Goal: Task Accomplishment & Management: Manage account settings

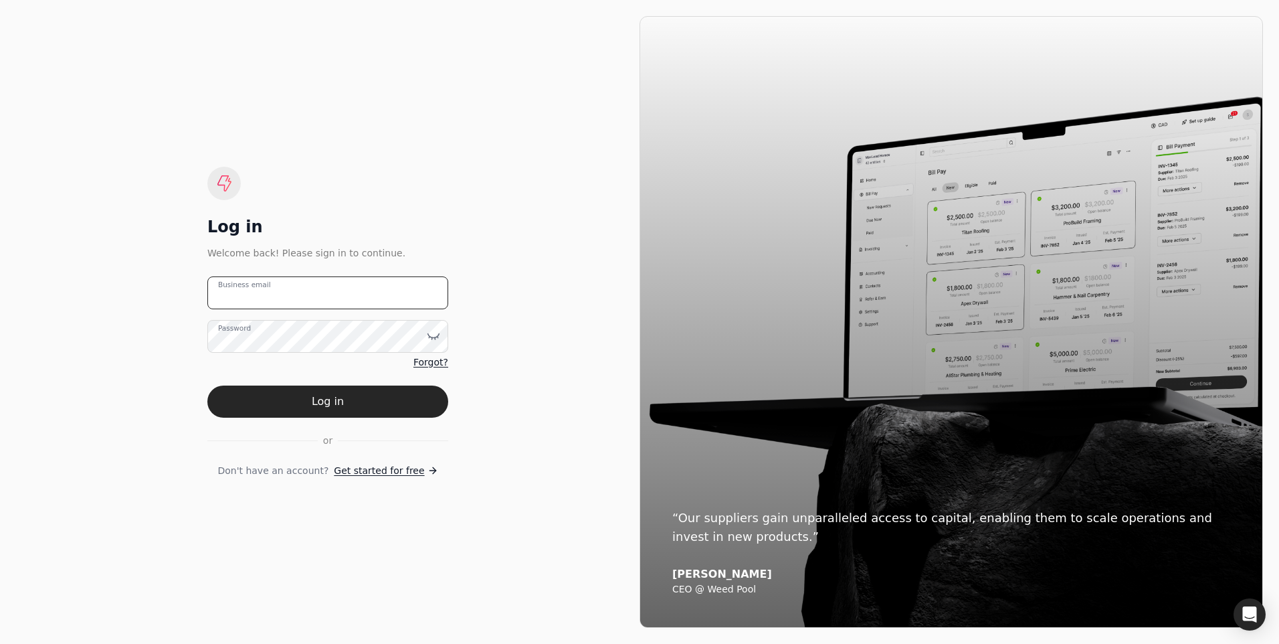
click at [266, 300] on email "Business email" at bounding box center [327, 292] width 241 height 33
type email "[EMAIL_ADDRESS][DOMAIN_NAME]"
click at [251, 332] on label "Password" at bounding box center [234, 327] width 33 height 11
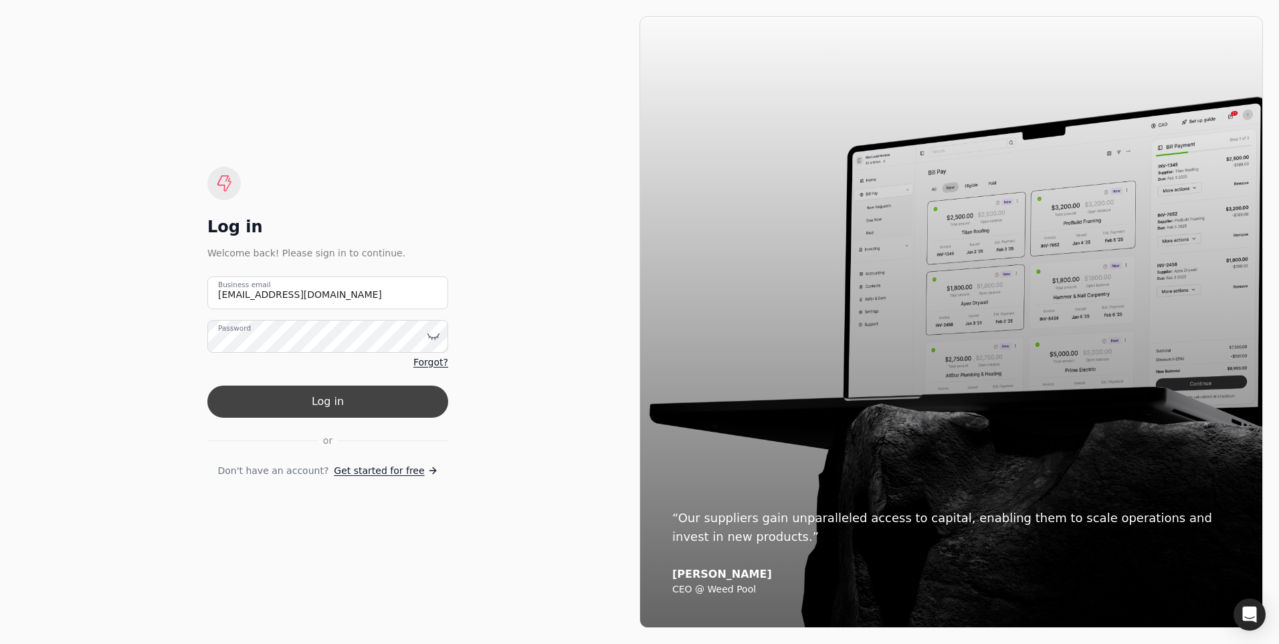
click at [296, 399] on button "Log in" at bounding box center [327, 401] width 241 height 32
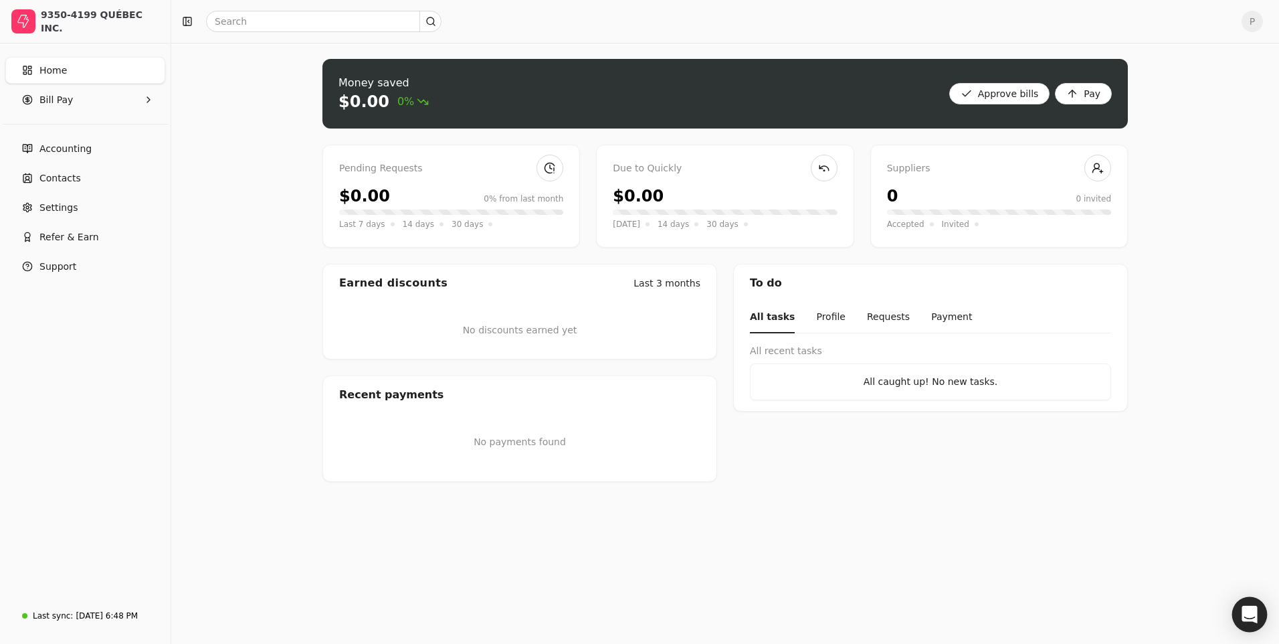
click at [1240, 600] on div "Open Intercom Messenger" at bounding box center [1249, 614] width 35 height 35
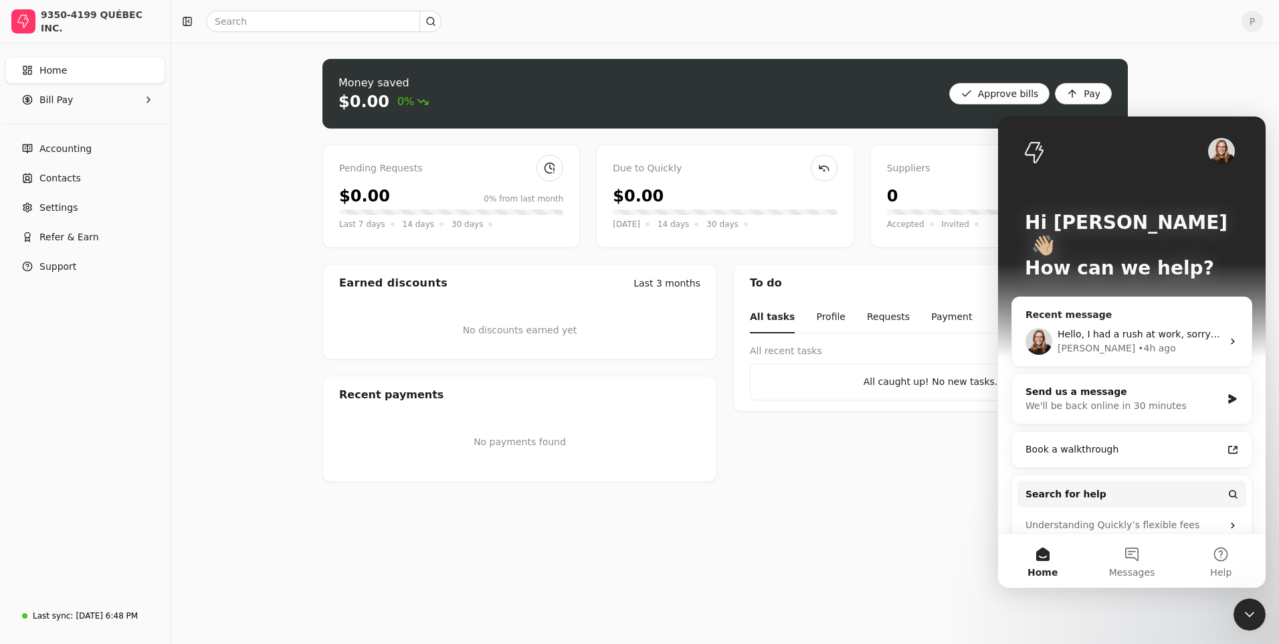
click at [1138, 341] on div "• 4h ago" at bounding box center [1157, 348] width 38 height 14
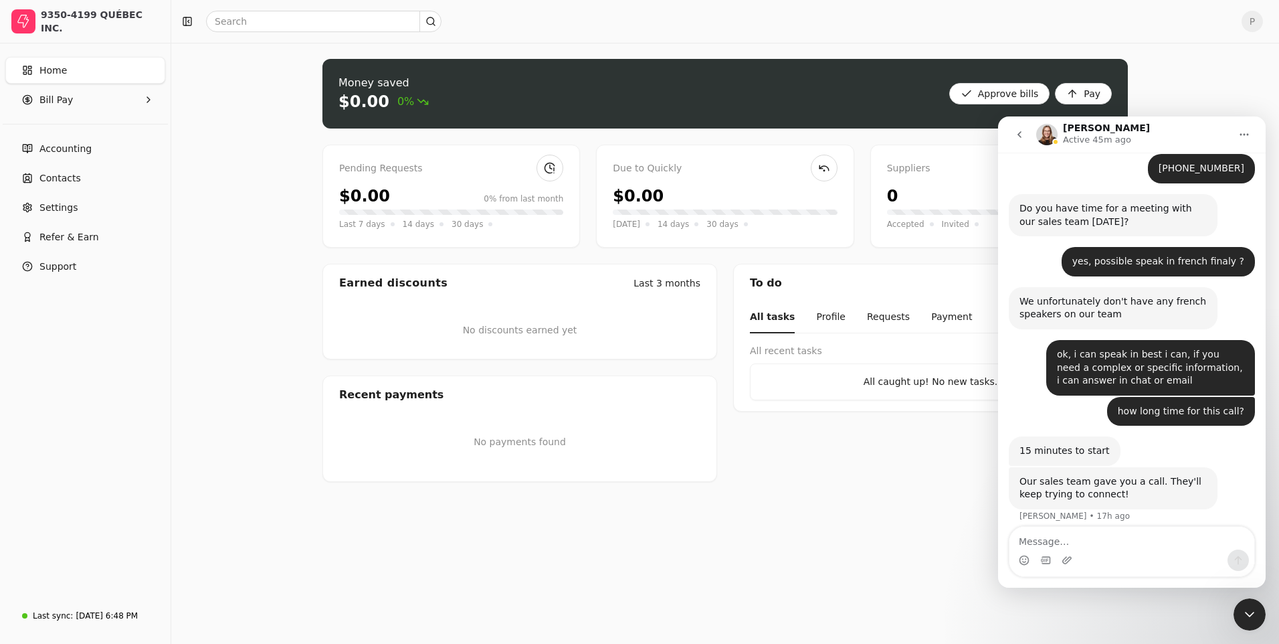
scroll to position [1359, 0]
